Goal: Task Accomplishment & Management: Use online tool/utility

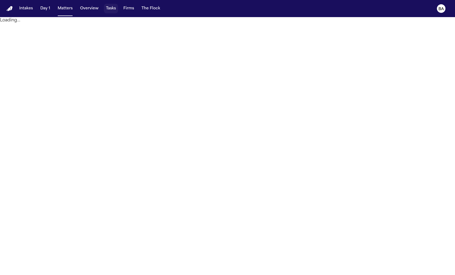
click at [110, 10] on button "Tasks" at bounding box center [111, 9] width 14 height 10
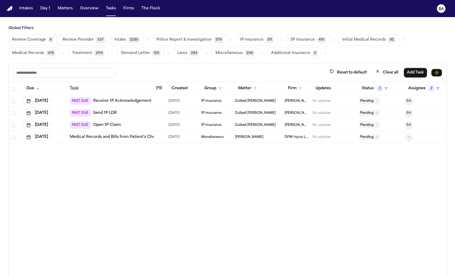
click at [33, 42] on span "Review Coverage" at bounding box center [29, 39] width 34 height 5
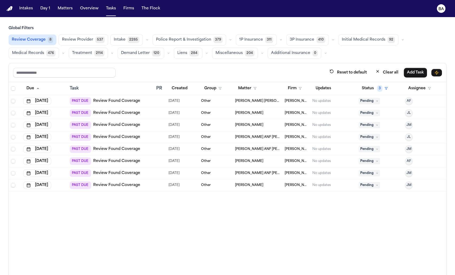
click at [150, 157] on div "PAST DUE Review Found Coverage" at bounding box center [111, 160] width 82 height 7
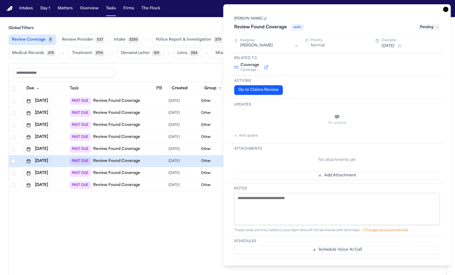
click at [256, 90] on button "Go to Claims Review" at bounding box center [258, 90] width 49 height 10
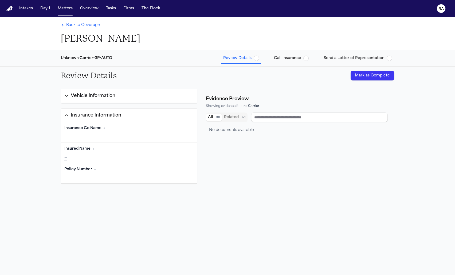
click at [128, 100] on button "Vehicle Information" at bounding box center [129, 96] width 136 height 14
click at [82, 25] on span "Back to Coverage" at bounding box center [83, 24] width 34 height 5
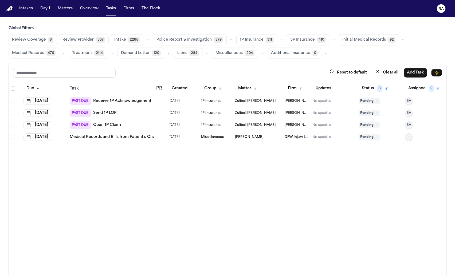
click at [45, 38] on button "Review Coverage 8" at bounding box center [33, 39] width 48 height 11
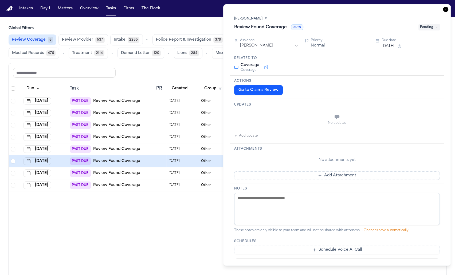
click at [152, 169] on td "PAST DUE Review Found Coverage" at bounding box center [111, 173] width 86 height 12
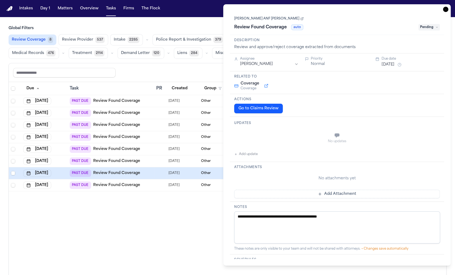
click at [253, 107] on button "Go to Claims Review" at bounding box center [258, 109] width 49 height 10
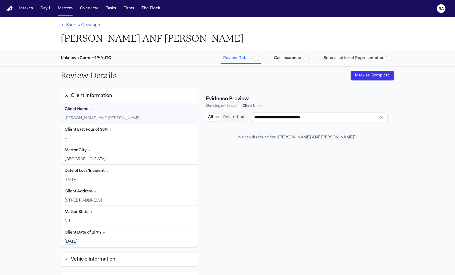
type input "**********"
click at [230, 106] on div "Showing evidence for: Client Name" at bounding box center [298, 106] width 184 height 4
click at [237, 106] on div "Showing evidence for: Client Name" at bounding box center [298, 106] width 184 height 4
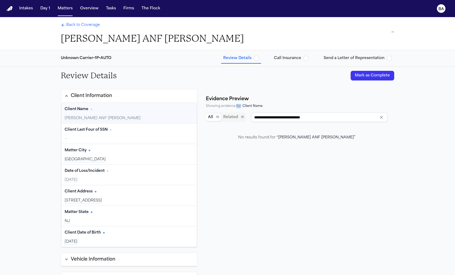
click at [237, 106] on div "Showing evidence for: Client Name" at bounding box center [298, 106] width 184 height 4
type input "**********"
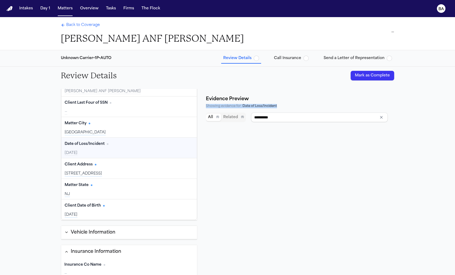
scroll to position [27, 0]
click at [235, 105] on div "Showing evidence for: Date of Loss/Incident" at bounding box center [298, 106] width 184 height 4
drag, startPoint x: 250, startPoint y: 105, endPoint x: 277, endPoint y: 103, distance: 26.7
click at [277, 104] on div "Showing evidence for: Date of Loss/Incident" at bounding box center [298, 106] width 184 height 4
click at [249, 100] on div "Evidence Preview" at bounding box center [298, 98] width 184 height 7
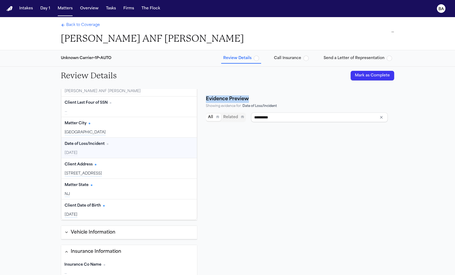
drag, startPoint x: 250, startPoint y: 97, endPoint x: 205, endPoint y: 97, distance: 44.3
click at [206, 97] on div "Evidence Preview" at bounding box center [298, 98] width 184 height 7
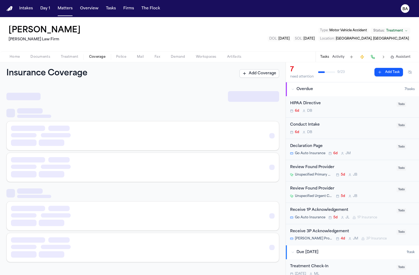
click at [98, 55] on span "Coverage" at bounding box center [97, 57] width 16 height 4
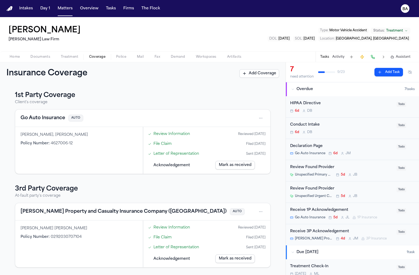
click at [167, 154] on link "Letter of Representation" at bounding box center [176, 154] width 46 height 6
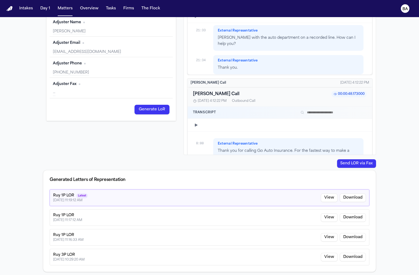
scroll to position [3583, 0]
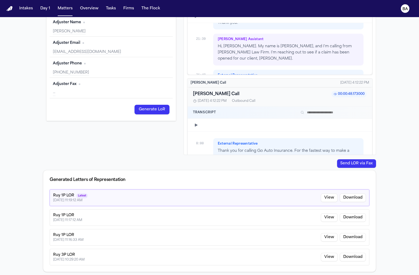
click at [353, 195] on button "Download" at bounding box center [353, 197] width 26 height 9
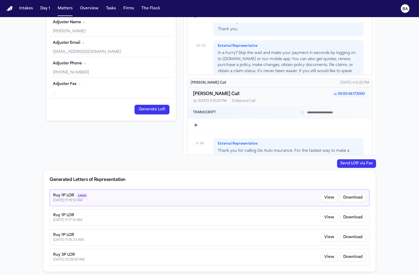
scroll to position [0, 0]
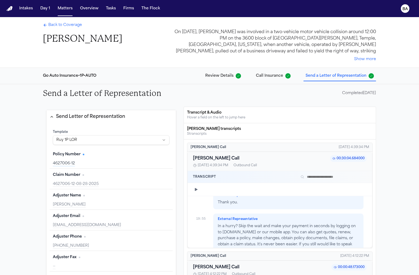
click at [71, 26] on span "Back to Coverage" at bounding box center [65, 24] width 34 height 5
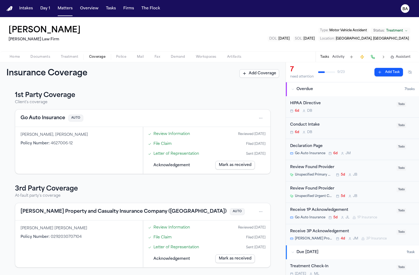
click at [156, 61] on div "Home Documents Treatment Coverage Police Mail Fax Demand Workspaces Artifacts T…" at bounding box center [209, 56] width 419 height 11
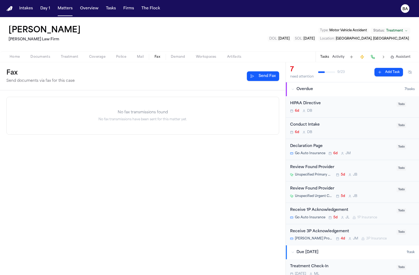
click at [153, 57] on button "Fax" at bounding box center [157, 57] width 16 height 6
click at [264, 76] on button "Send Fax" at bounding box center [263, 76] width 32 height 10
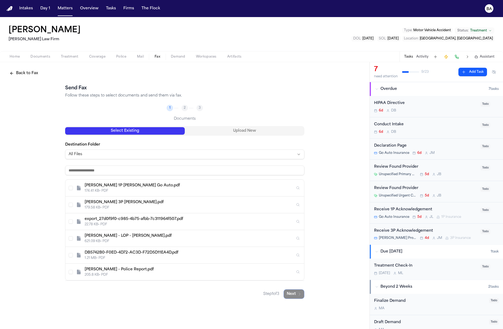
click at [31, 72] on button "Back to Fax" at bounding box center [23, 74] width 35 height 10
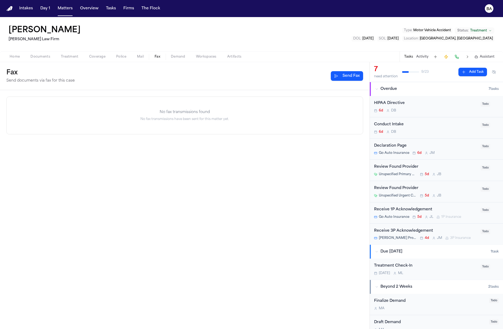
click at [338, 76] on button "Send Fax" at bounding box center [347, 76] width 32 height 10
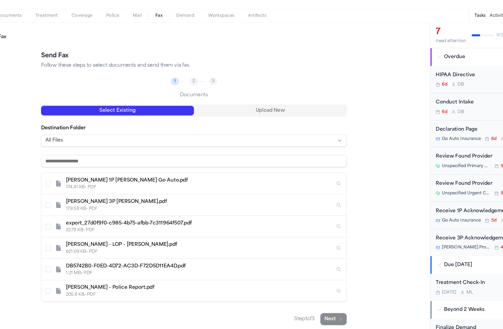
click at [181, 111] on li "2" at bounding box center [187, 108] width 13 height 6
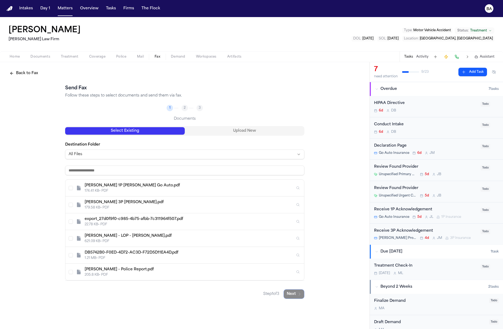
click at [32, 71] on button "Back to Fax" at bounding box center [23, 74] width 35 height 10
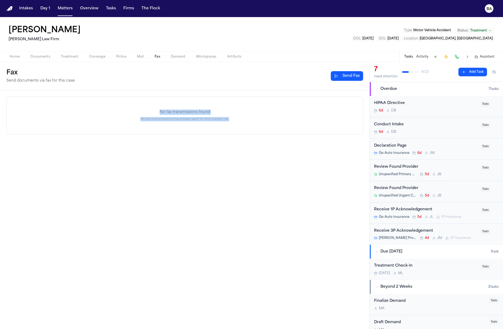
drag, startPoint x: 10, startPoint y: 100, endPoint x: 204, endPoint y: 127, distance: 196.4
click at [204, 127] on div "No fax transmissions found No fax transmissions have been sent for this matter …" at bounding box center [185, 115] width 356 height 37
click at [259, 130] on div "No fax transmissions found No fax transmissions have been sent for this matter …" at bounding box center [185, 115] width 356 height 37
click at [339, 77] on button "Send Fax" at bounding box center [347, 76] width 32 height 10
